Goal: Task Accomplishment & Management: Complete application form

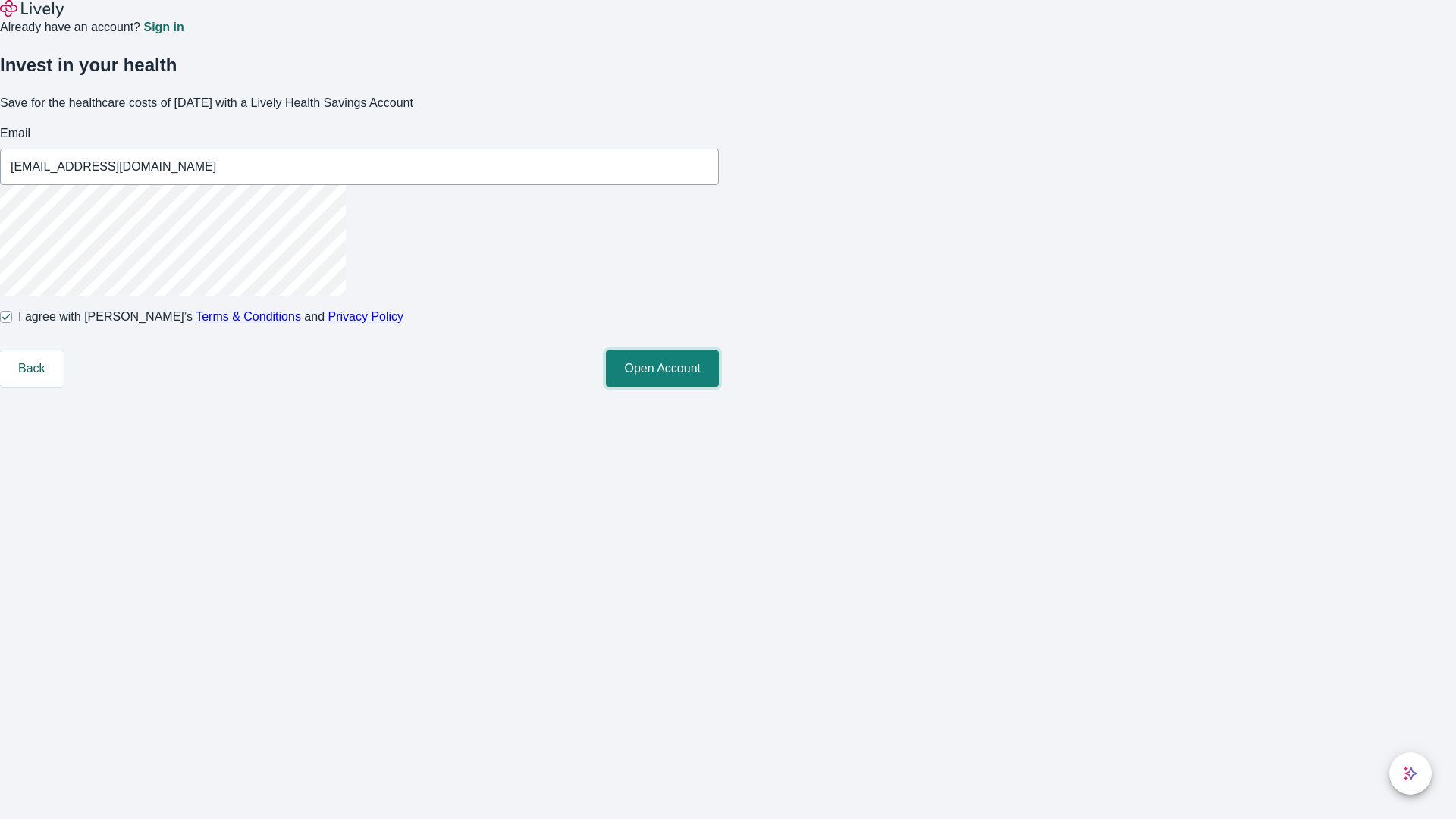
click at [719, 387] on button "Open Account" at bounding box center [662, 369] width 113 height 37
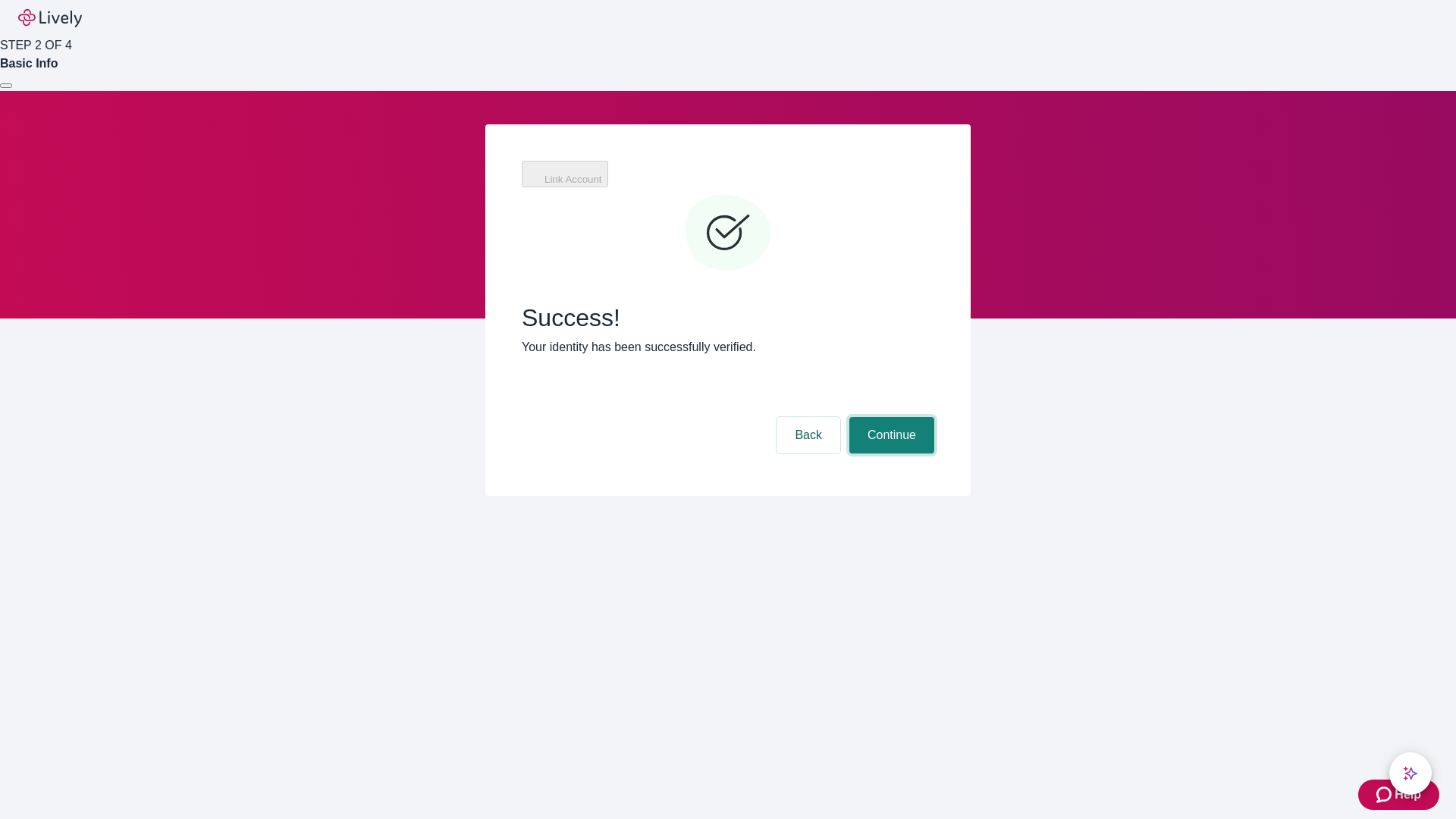
click at [890, 417] on button "Continue" at bounding box center [891, 435] width 85 height 37
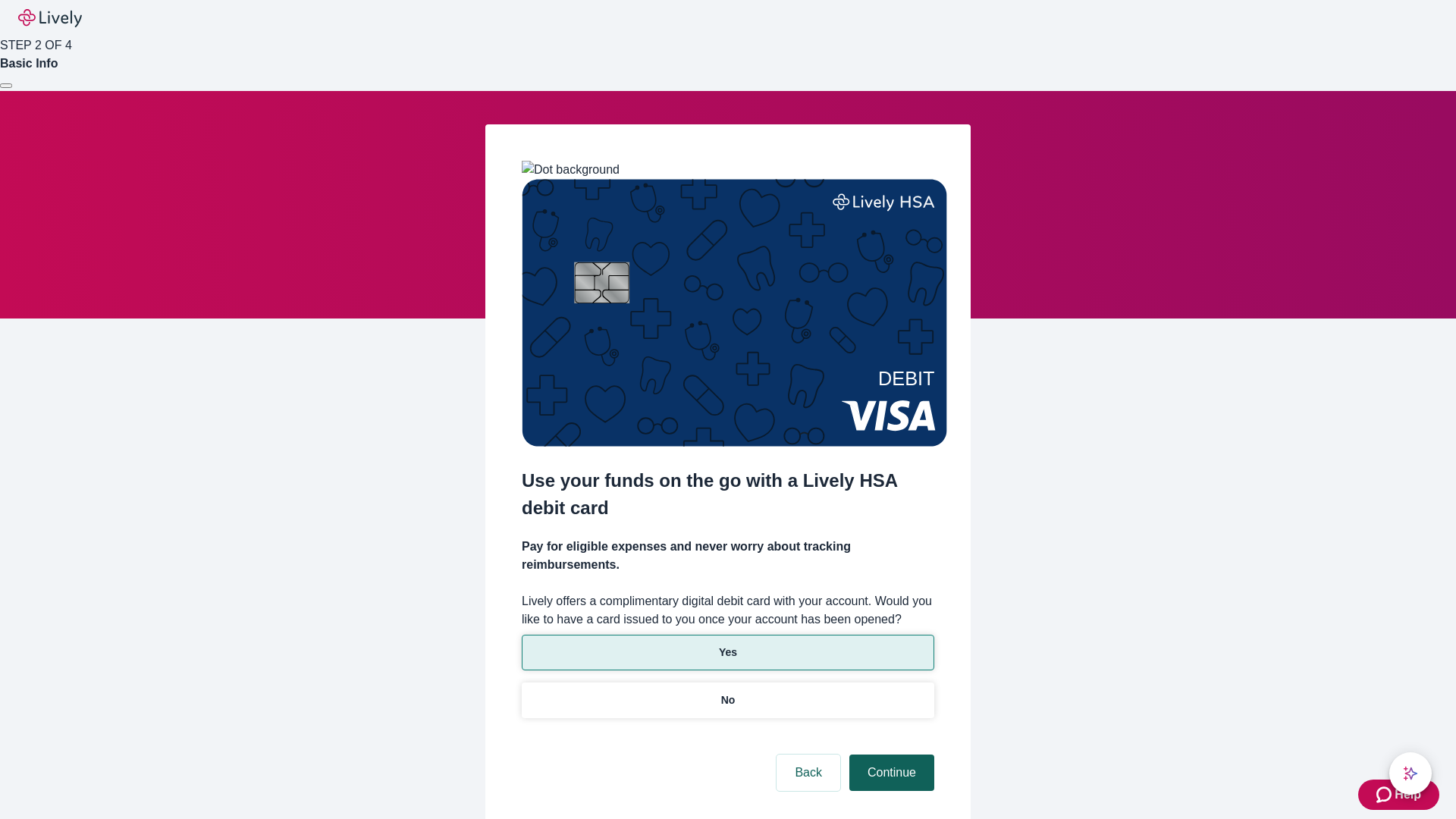
click at [727, 645] on p "Yes" at bounding box center [728, 652] width 18 height 16
click at [890, 755] on button "Continue" at bounding box center [891, 773] width 85 height 37
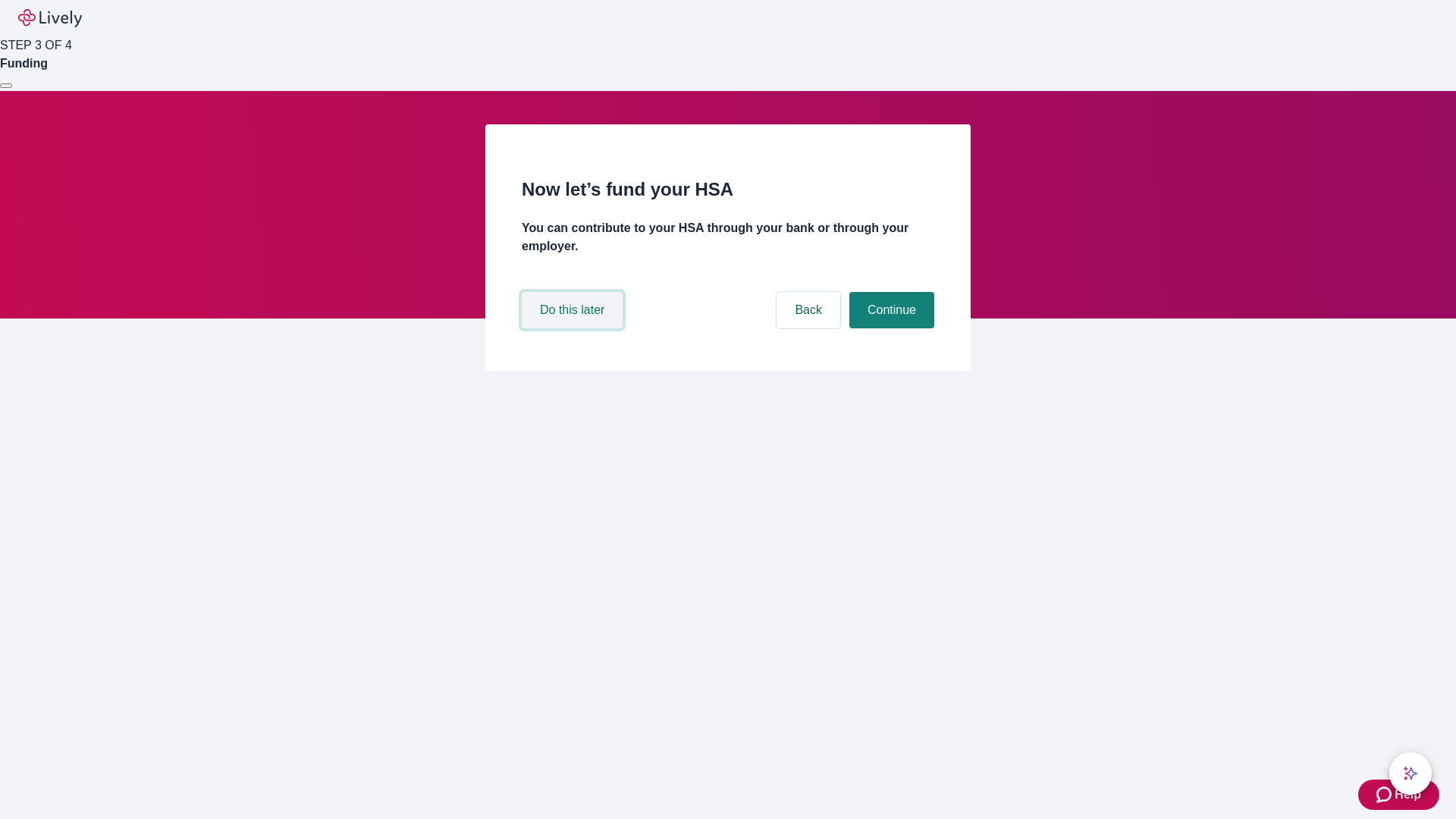
click at [574, 329] on button "Do this later" at bounding box center [572, 310] width 101 height 37
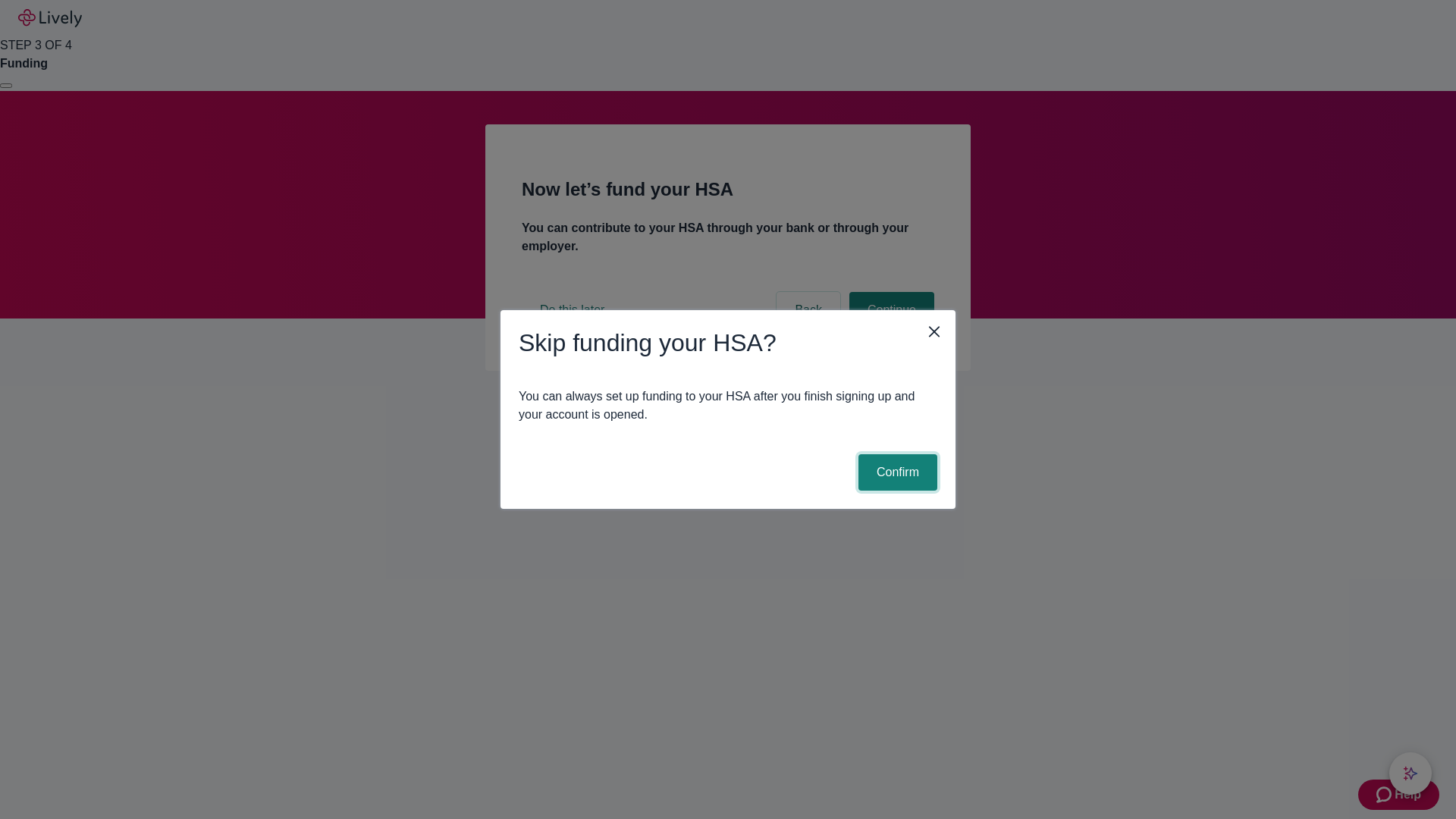
click at [896, 473] on button "Confirm" at bounding box center [898, 473] width 79 height 37
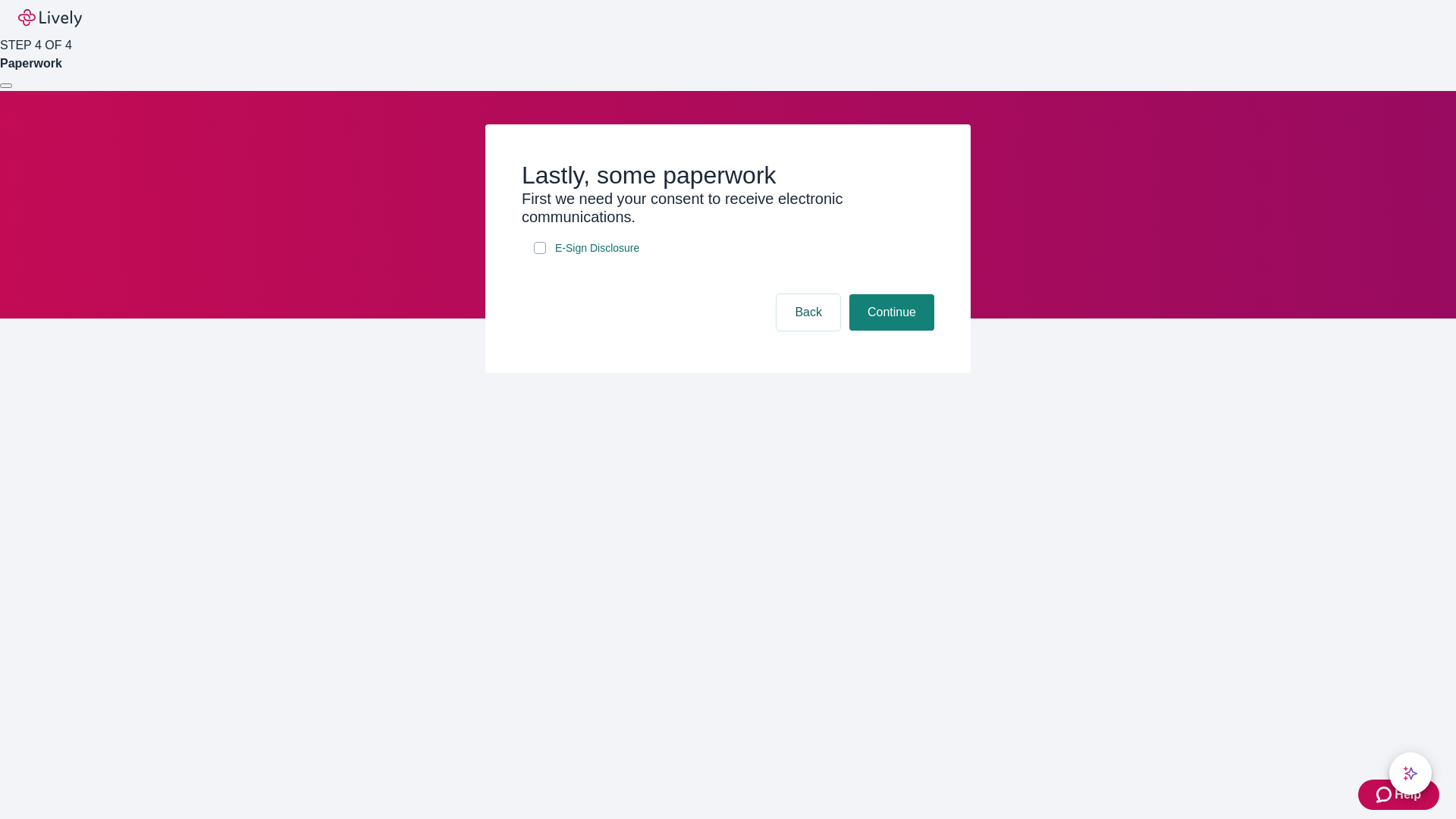
click at [540, 254] on input "E-Sign Disclosure" at bounding box center [540, 247] width 12 height 12
checkbox input "true"
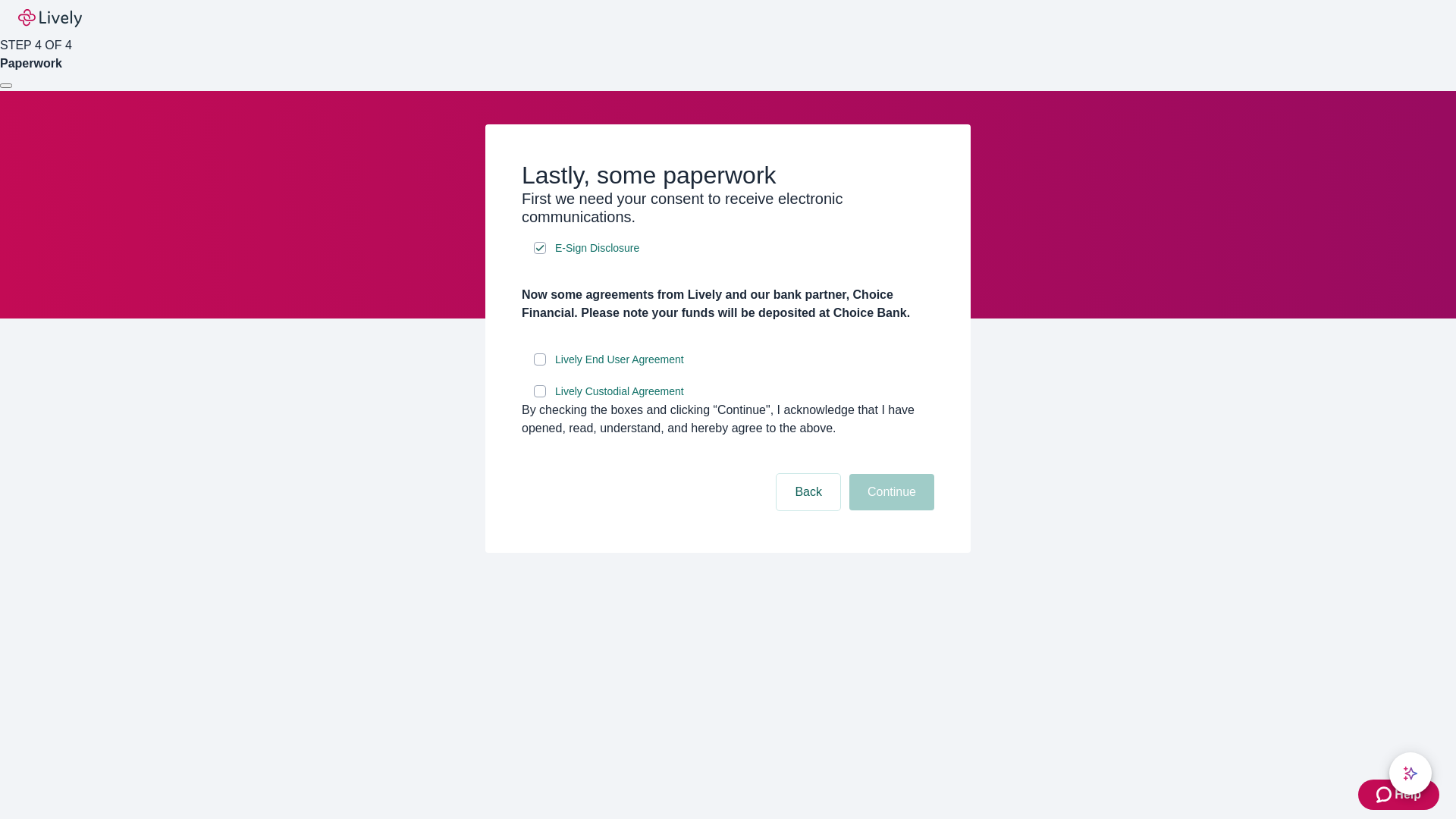
click at [540, 365] on input "Lively End User Agreement" at bounding box center [540, 359] width 12 height 12
checkbox input "true"
click at [540, 398] on input "Lively Custodial Agreement" at bounding box center [540, 391] width 12 height 12
checkbox input "true"
click at [890, 510] on button "Continue" at bounding box center [891, 492] width 85 height 37
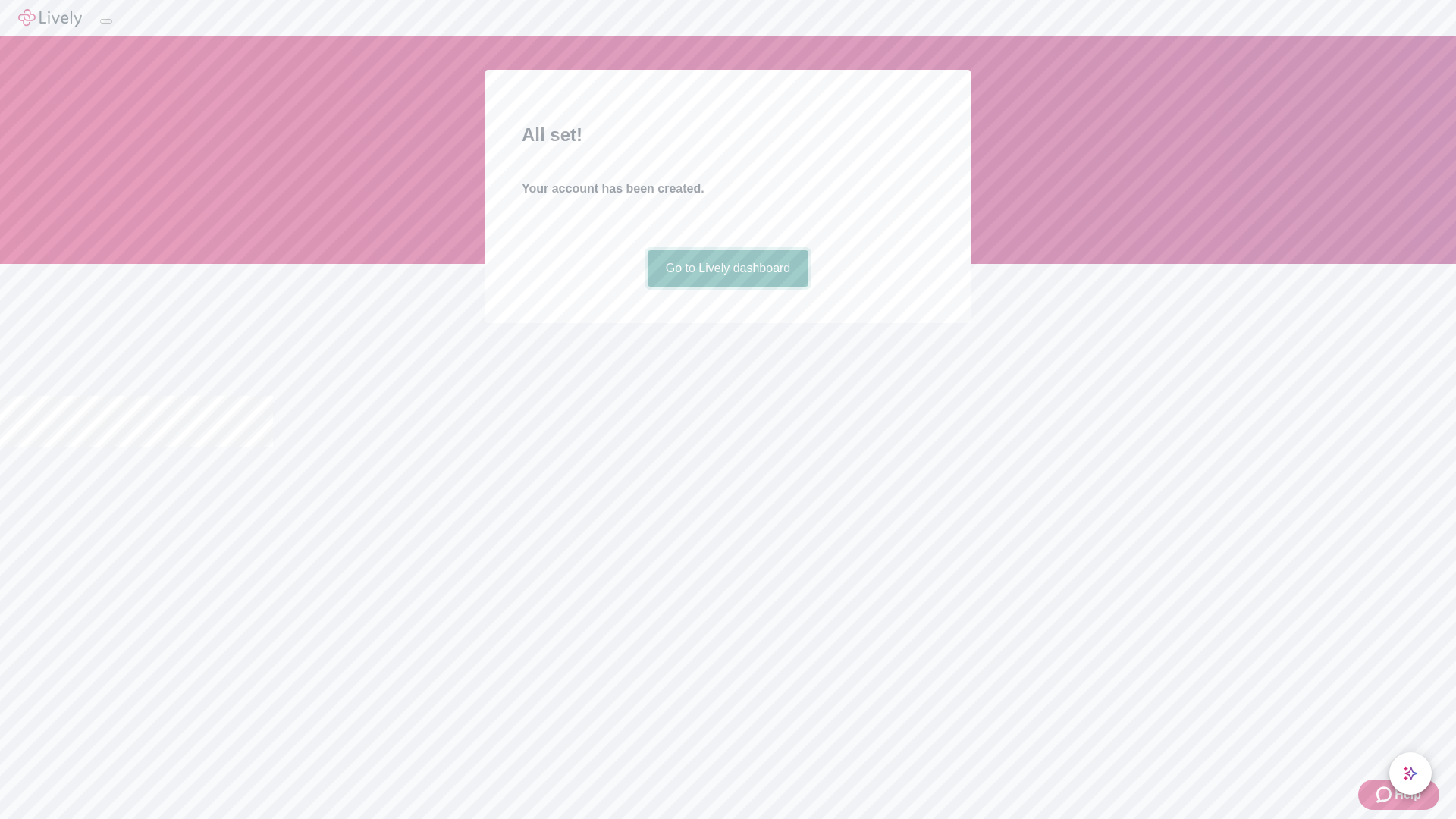
click at [727, 286] on link "Go to Lively dashboard" at bounding box center [728, 269] width 162 height 37
